Goal: Task Accomplishment & Management: Manage account settings

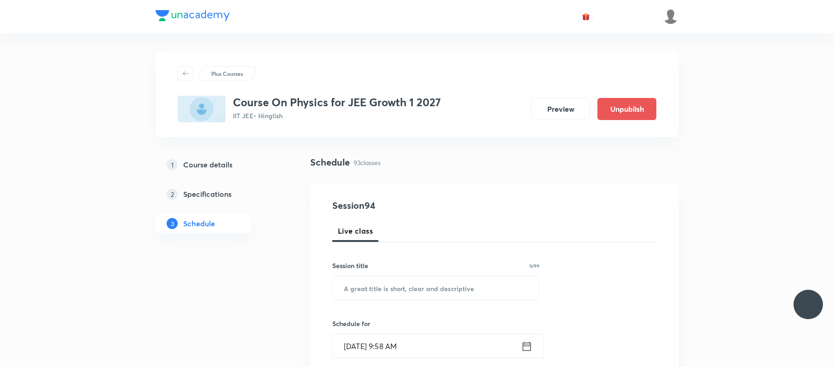
scroll to position [7034, 0]
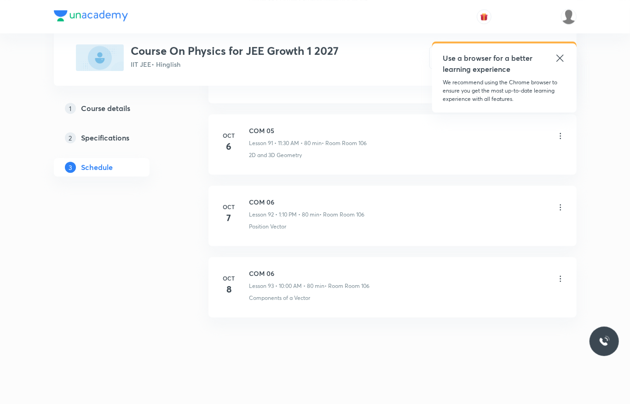
click at [565, 280] on li "[DATE] COM 06 Lesson 93 • 10:00 AM • 80 min • Room Room 106 Components of a Vec…" at bounding box center [392, 287] width 368 height 60
click at [560, 277] on icon at bounding box center [560, 278] width 9 height 9
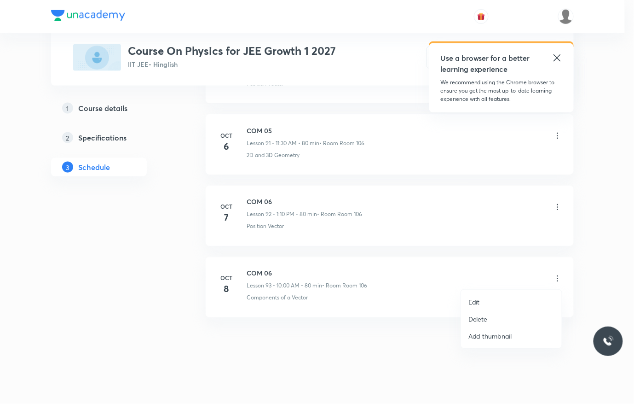
click at [510, 295] on li "Edit" at bounding box center [511, 301] width 101 height 17
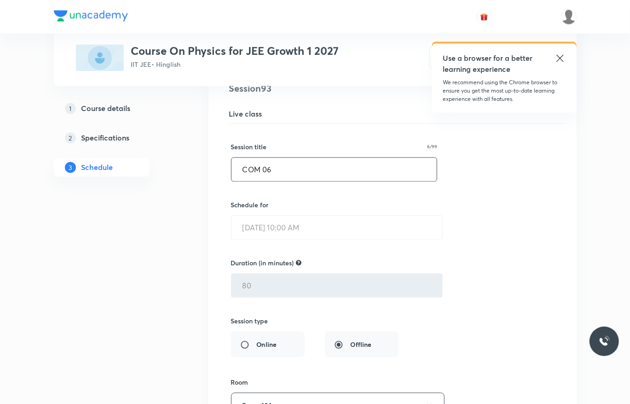
scroll to position [6680, 0]
click at [347, 181] on input "COM 06" at bounding box center [334, 169] width 206 height 23
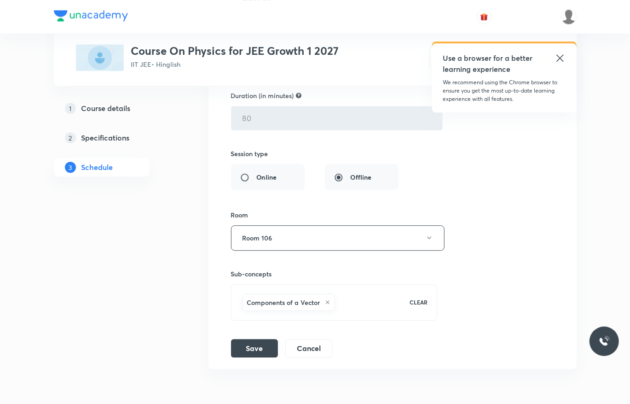
scroll to position [6929, 0]
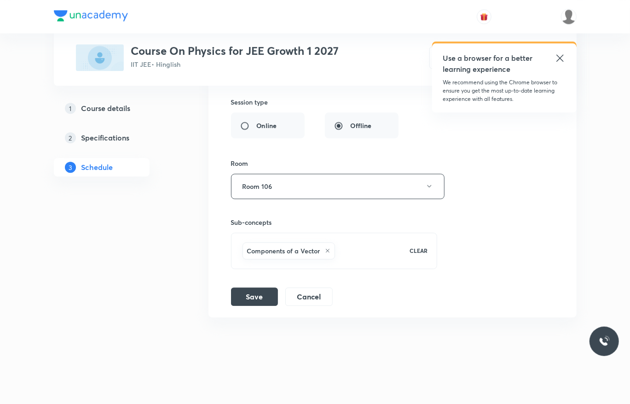
type input "COM 07"
click at [260, 308] on li "COM 06 Lesson 93 • Room Room 106 Components of a Vector Session 93 Live class S…" at bounding box center [392, 84] width 368 height 466
click at [260, 295] on button "Save" at bounding box center [254, 295] width 47 height 18
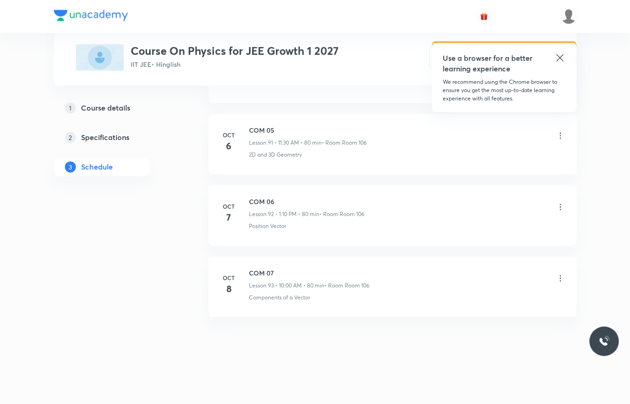
scroll to position [6573, 0]
